Goal: Communication & Community: Answer question/provide support

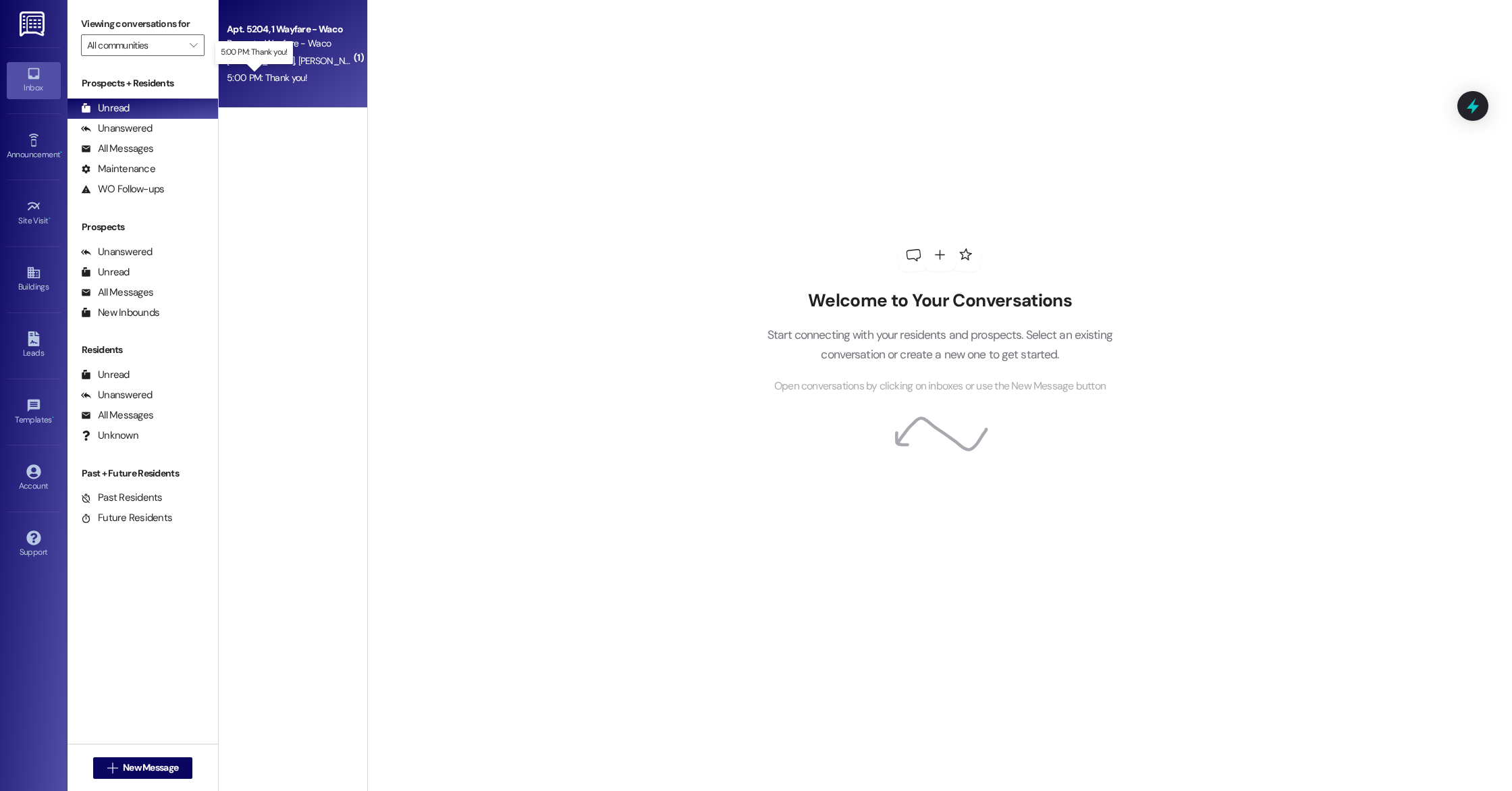
click at [285, 73] on div "5:00 PM: Thank you! 5:00 PM: Thank you!" at bounding box center [268, 78] width 81 height 12
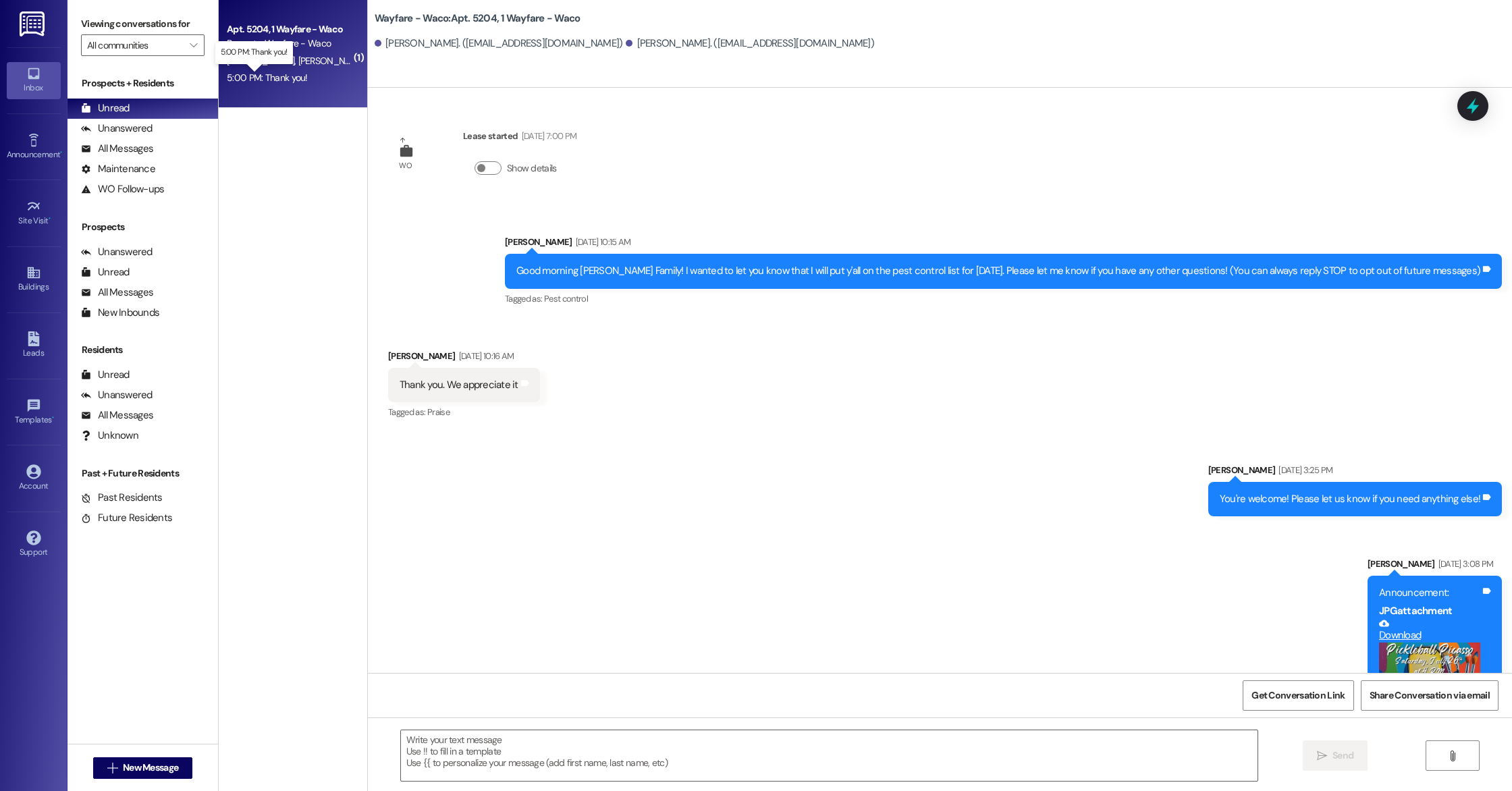
scroll to position [3096, 0]
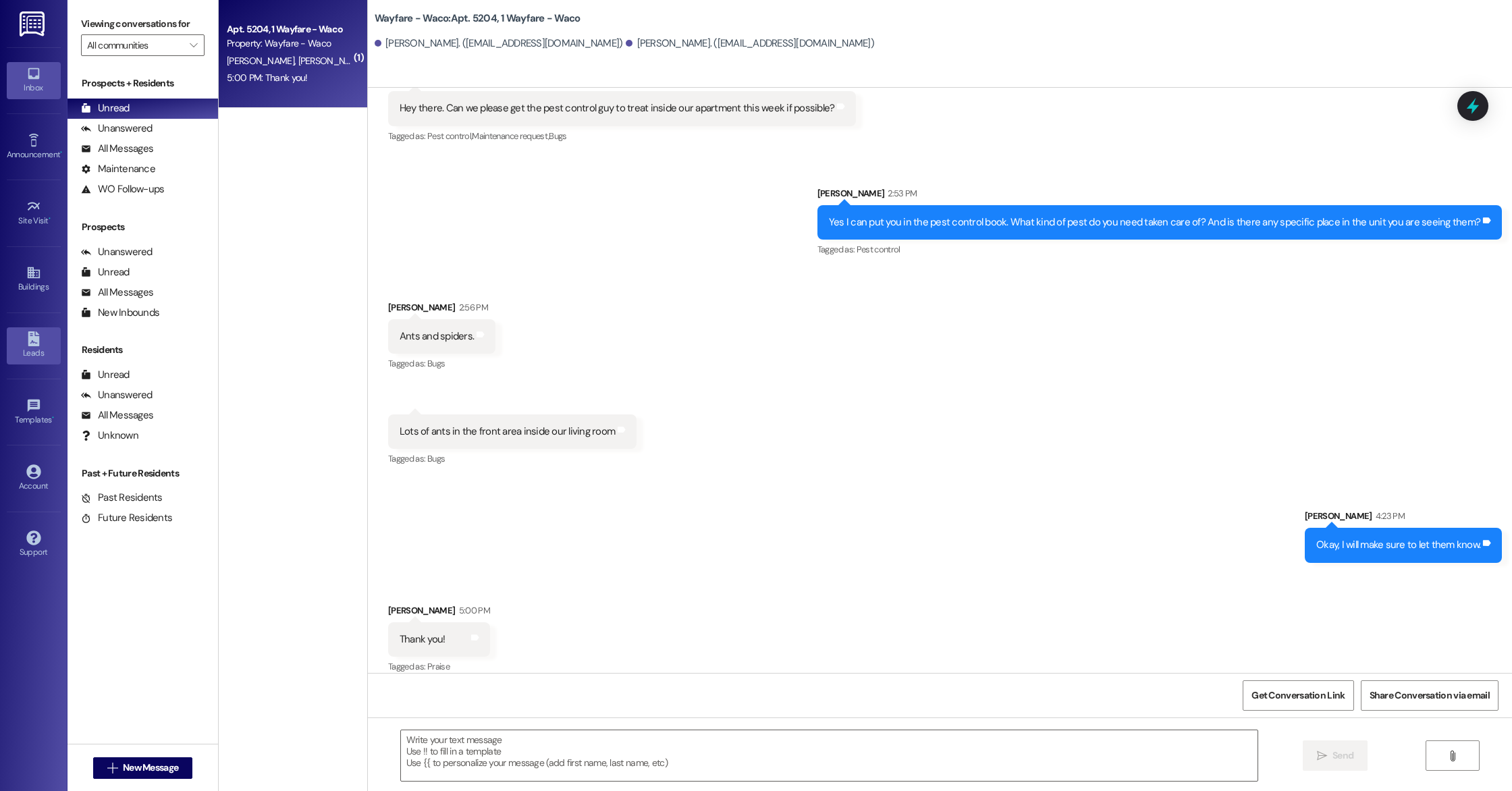
click at [28, 338] on icon at bounding box center [33, 338] width 11 height 15
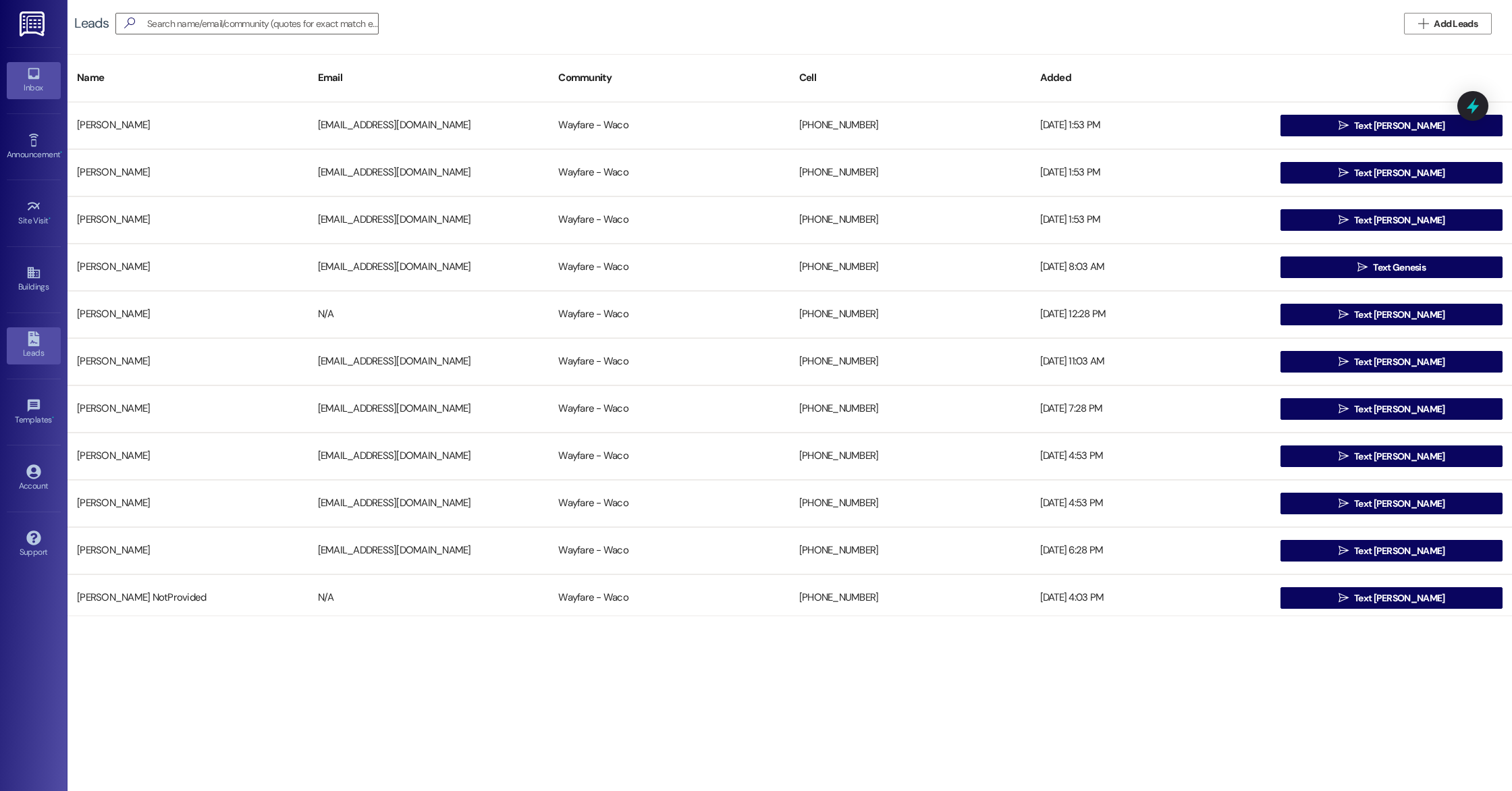
click at [34, 81] on div "Inbox" at bounding box center [34, 87] width 67 height 13
